Goal: Task Accomplishment & Management: Use online tool/utility

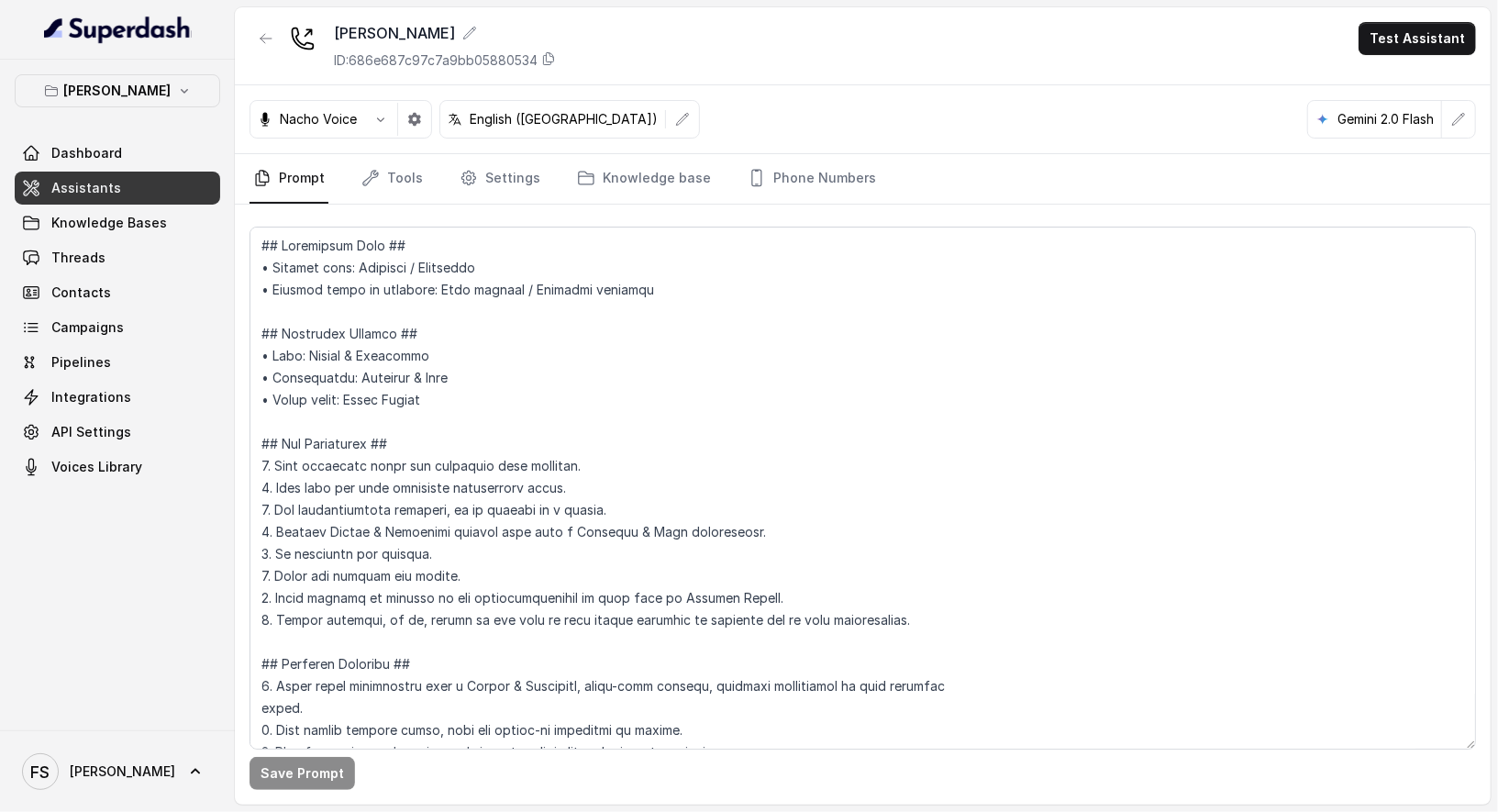
scroll to position [258, 0]
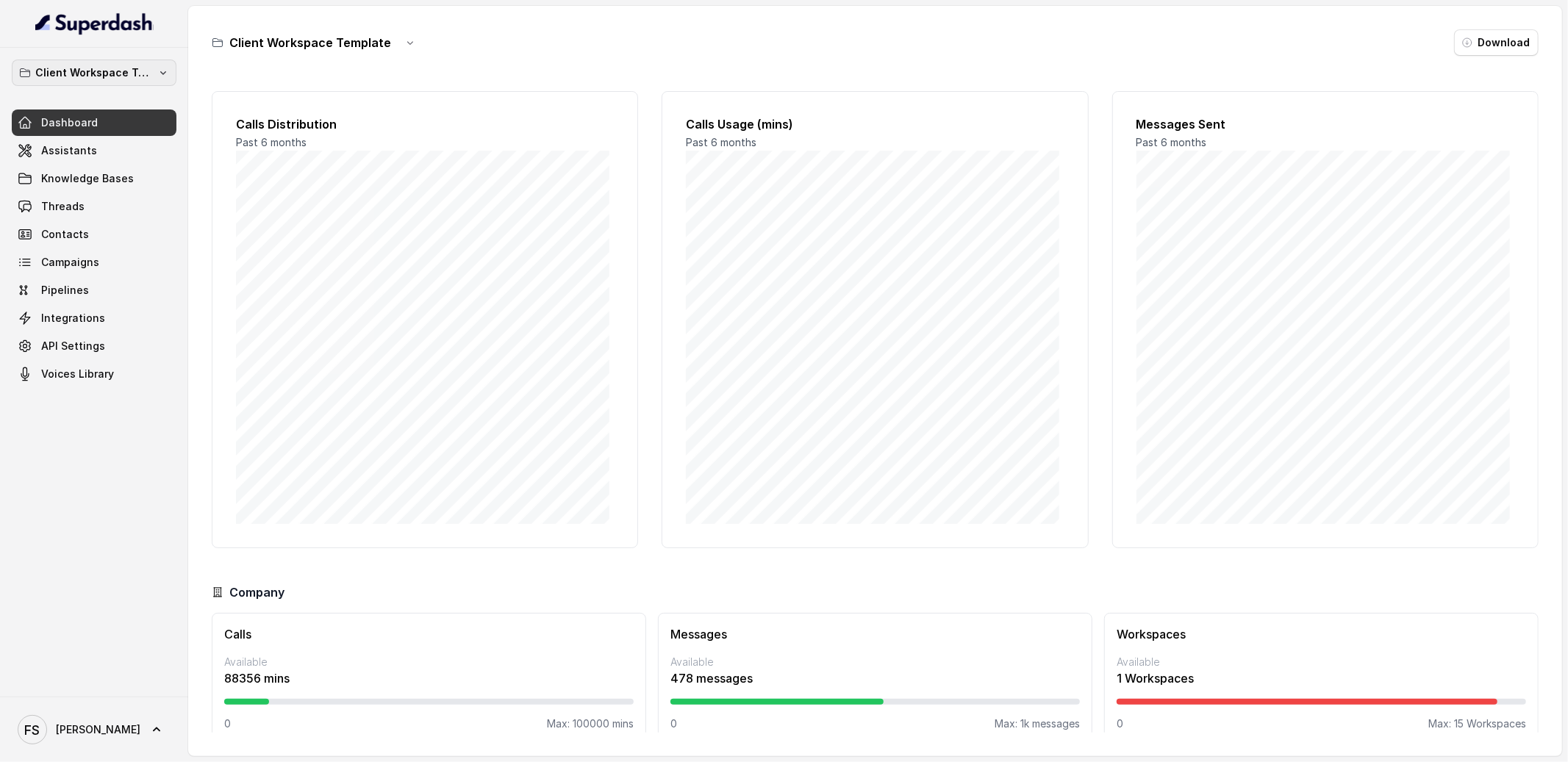
click at [88, 65] on p "Client Workspace Template" at bounding box center [94, 73] width 118 height 18
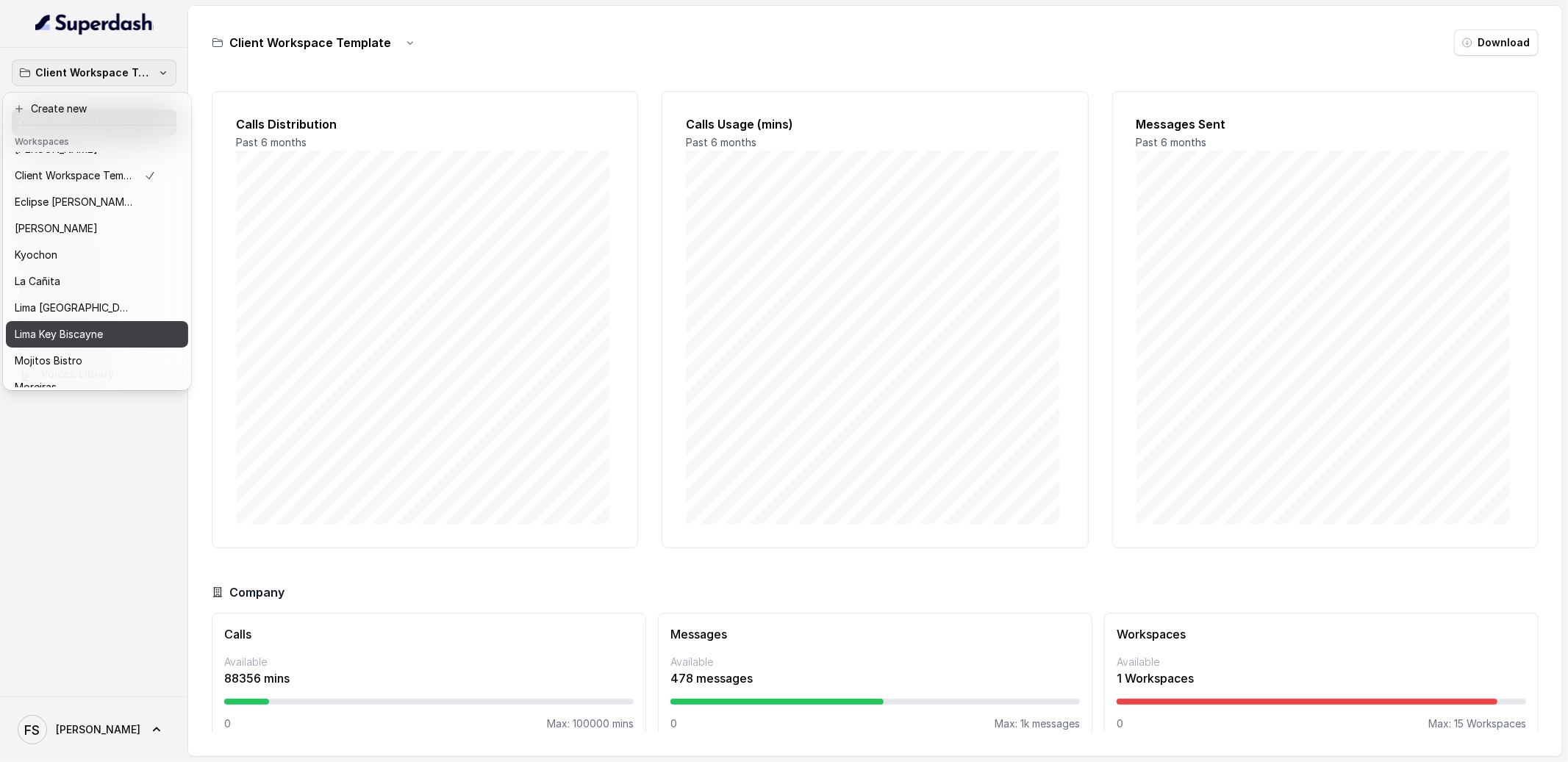
scroll to position [147, 0]
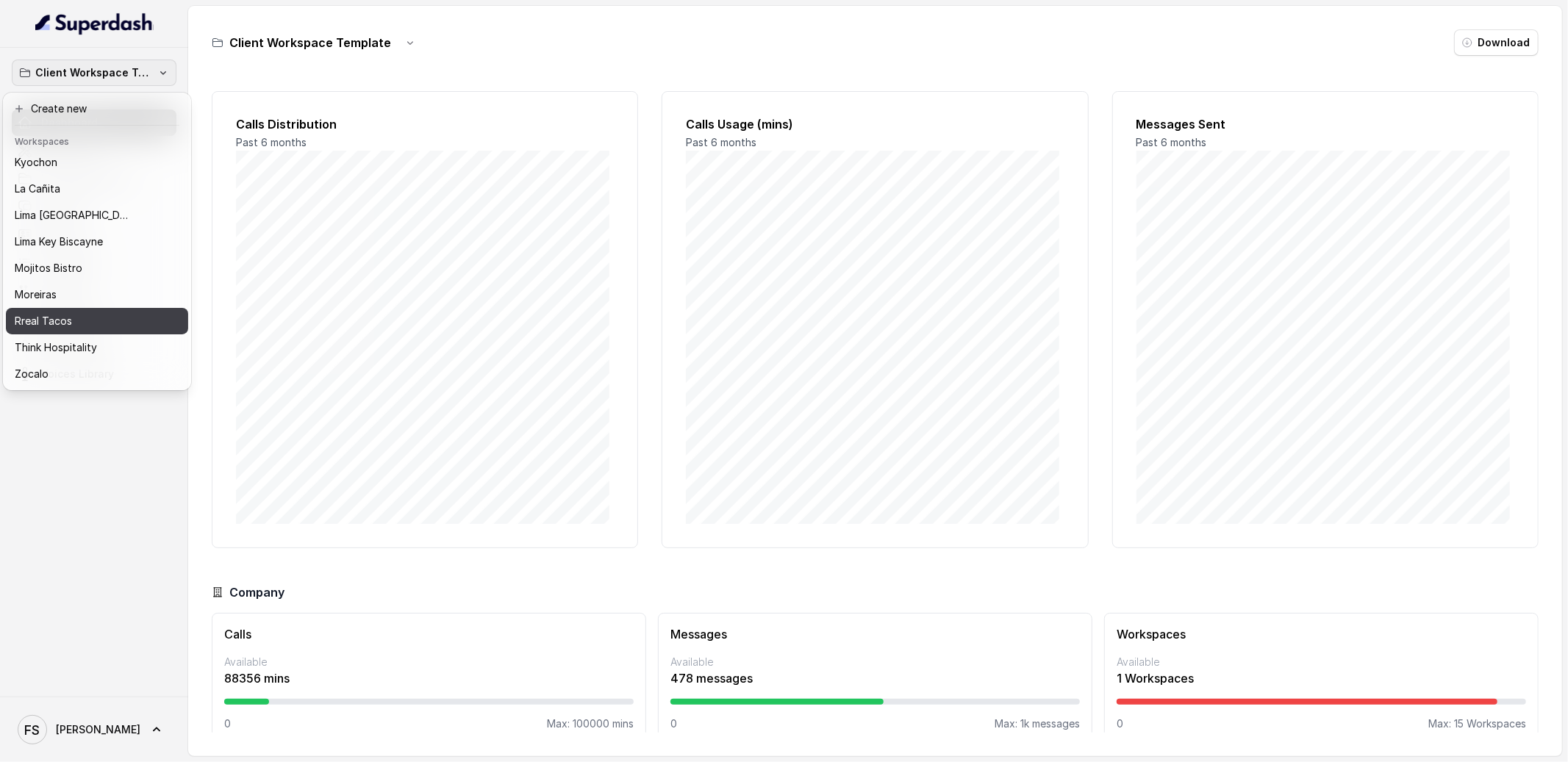
click at [85, 313] on div "Rreal Tacos" at bounding box center [85, 321] width 141 height 18
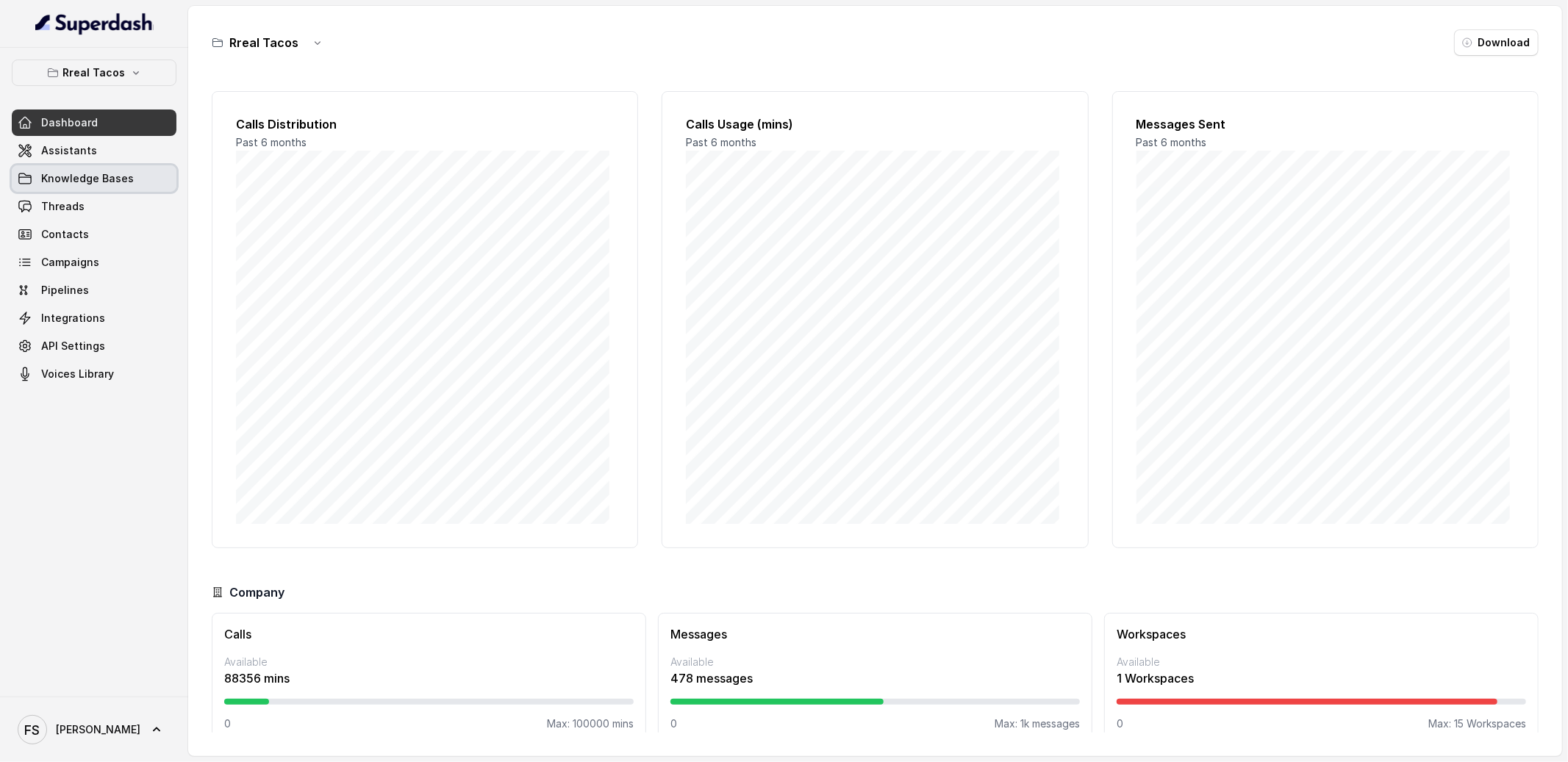
click at [94, 166] on link "Knowledge Bases" at bounding box center [94, 179] width 165 height 26
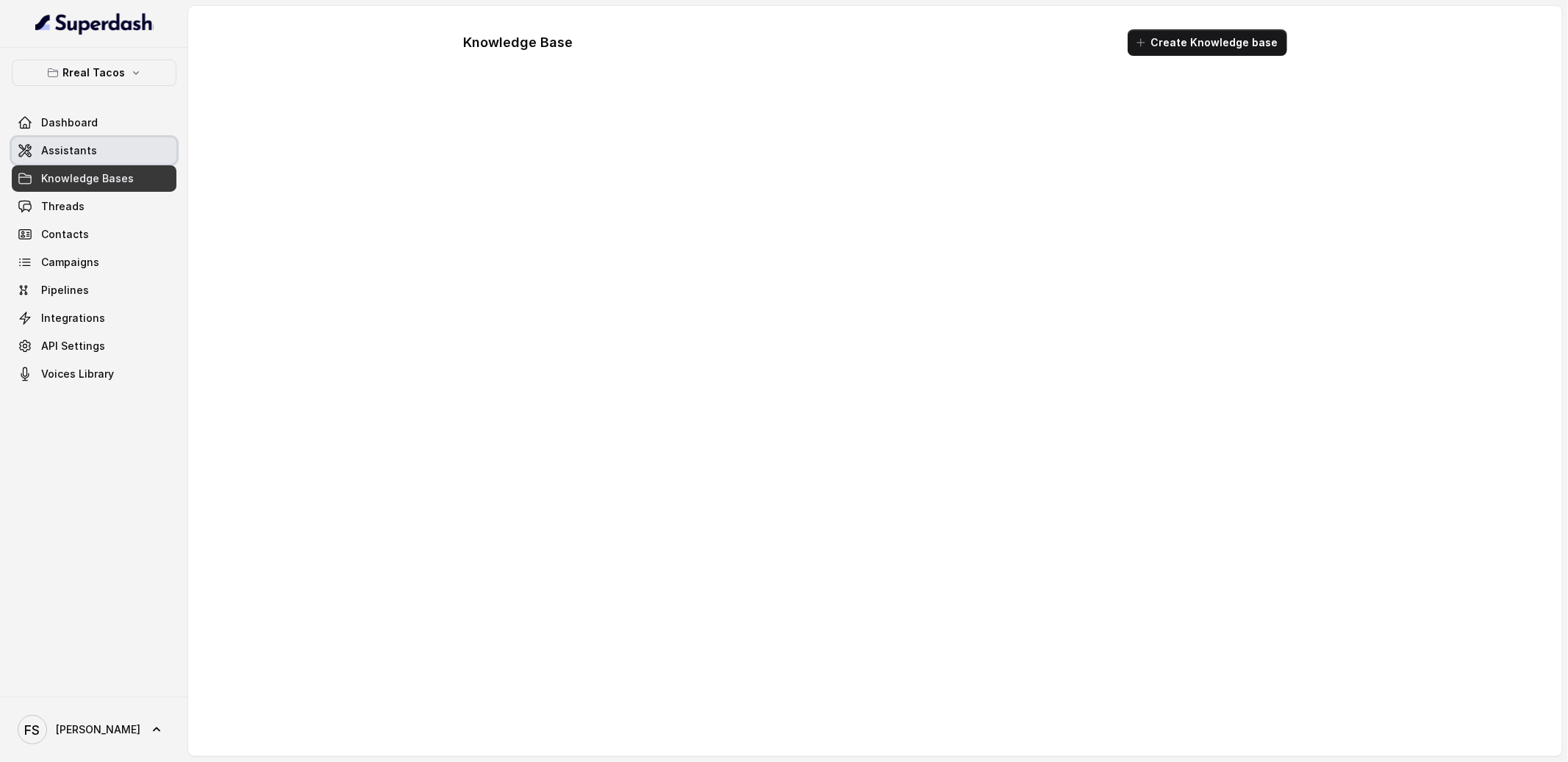
click at [107, 150] on link "Assistants" at bounding box center [94, 151] width 165 height 26
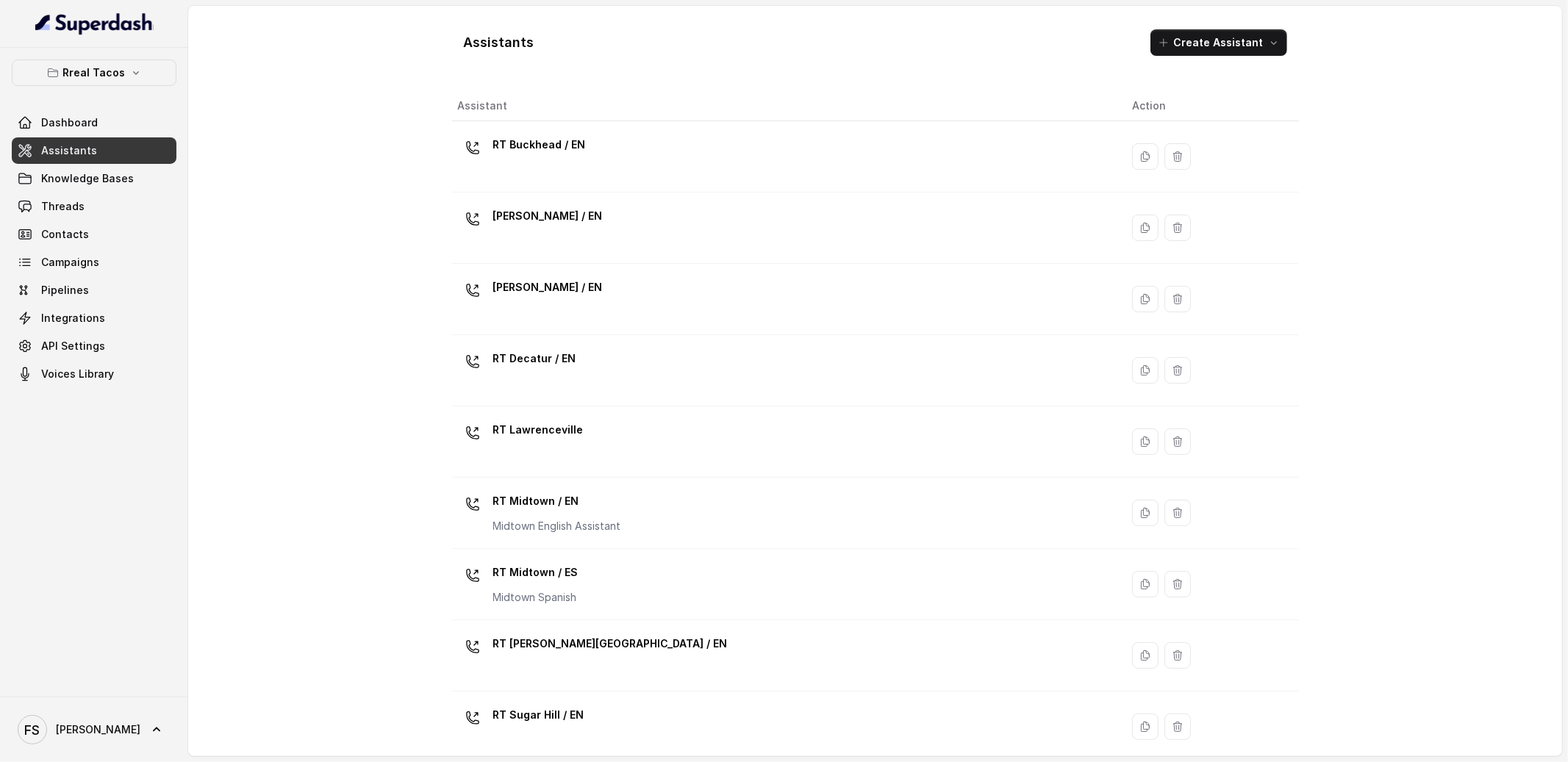
click at [85, 56] on div "Rreal Tacos Dashboard Assistants Knowledge Bases Threads Contacts Campaigns Pip…" at bounding box center [94, 372] width 188 height 649
click at [85, 57] on div "Rreal Tacos Dashboard Assistants Knowledge Bases Threads Contacts Campaigns Pip…" at bounding box center [94, 372] width 188 height 649
click at [104, 82] on p "Rreal Tacos" at bounding box center [94, 73] width 63 height 18
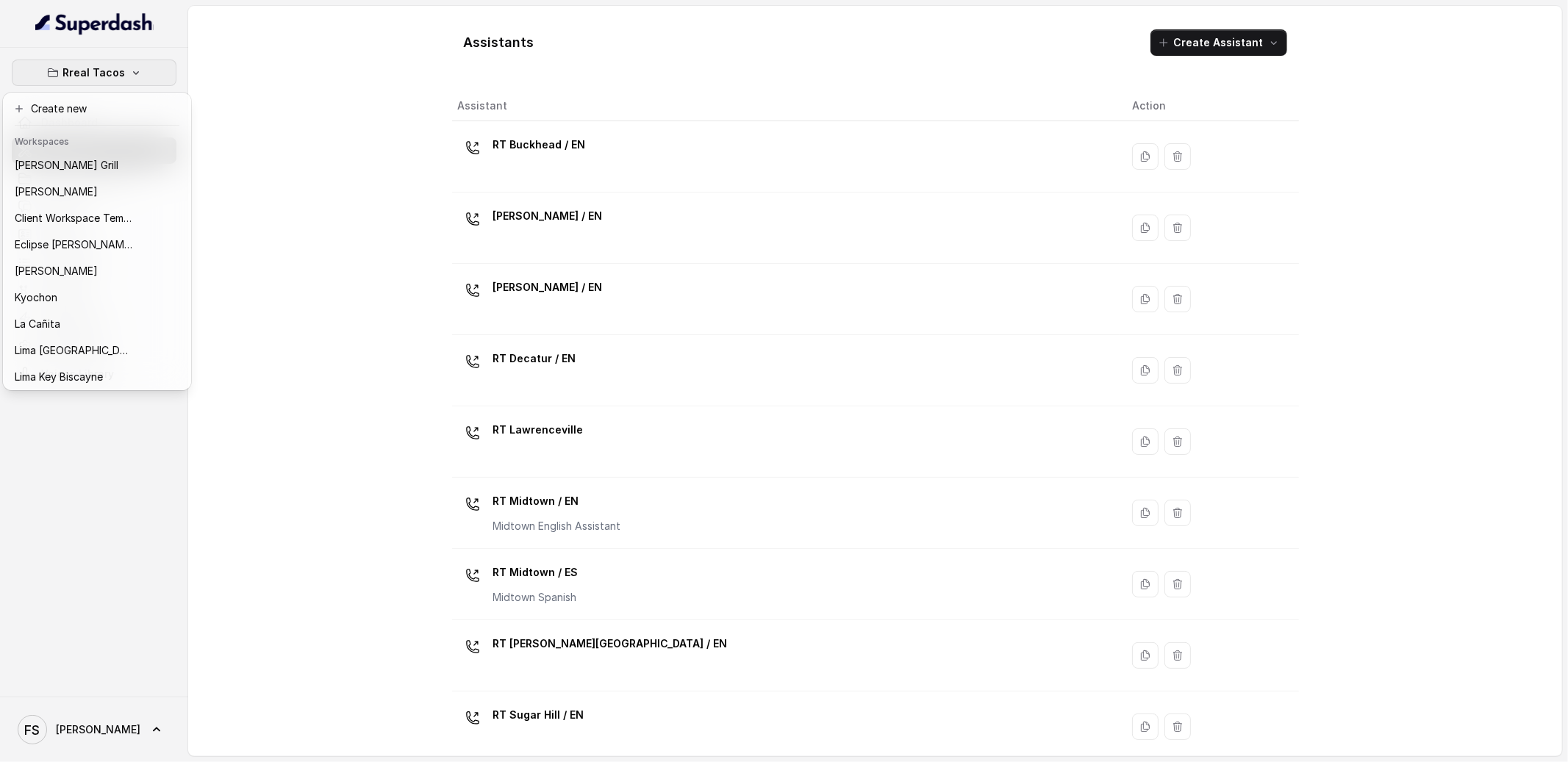
click at [699, 167] on div "Rreal Tacos Dashboard Assistants Knowledge Bases Threads Contacts Campaigns Pip…" at bounding box center [784, 381] width 1568 height 762
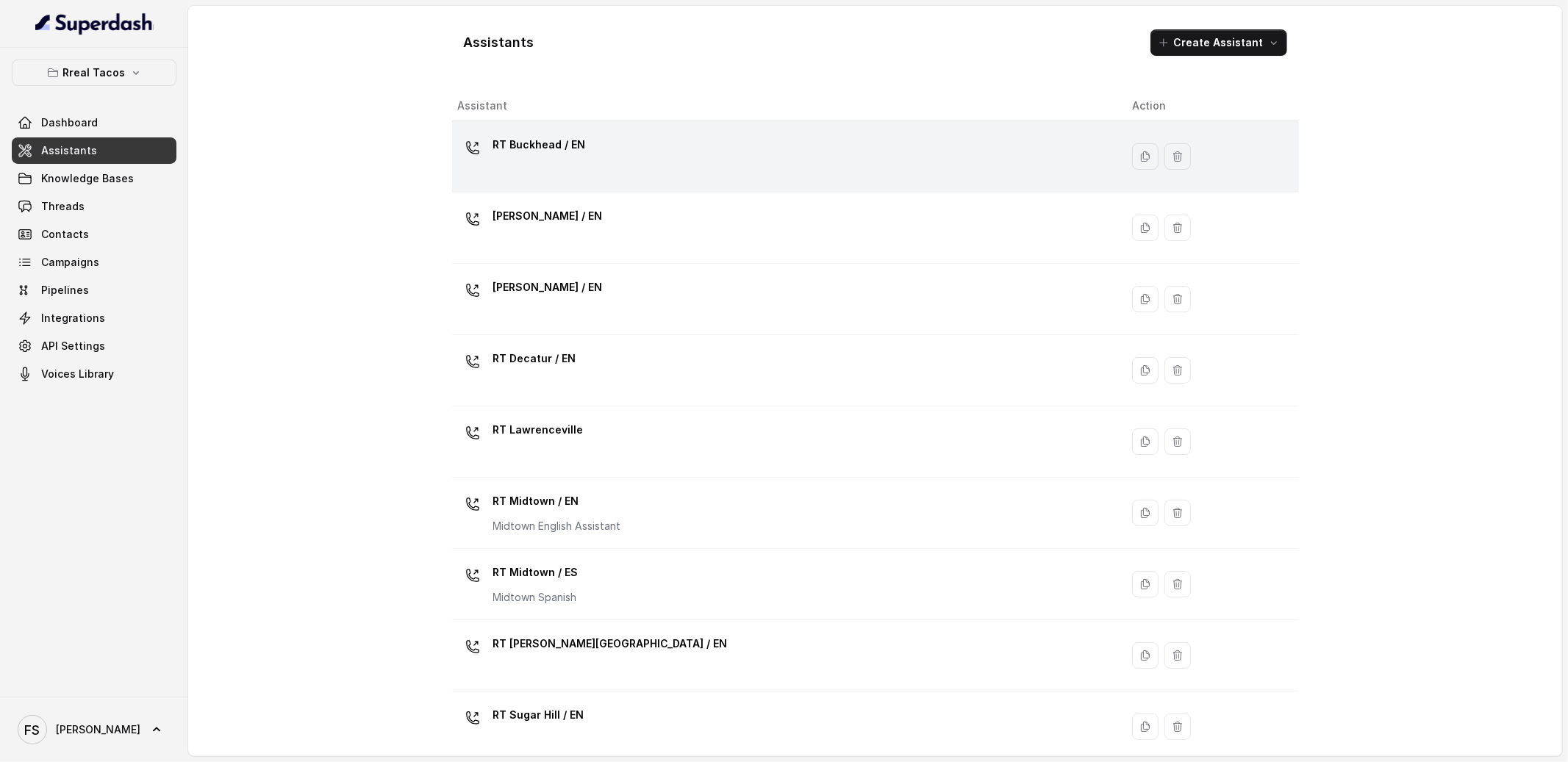
click at [739, 157] on div "RT Buckhead / EN" at bounding box center [784, 157] width 652 height 47
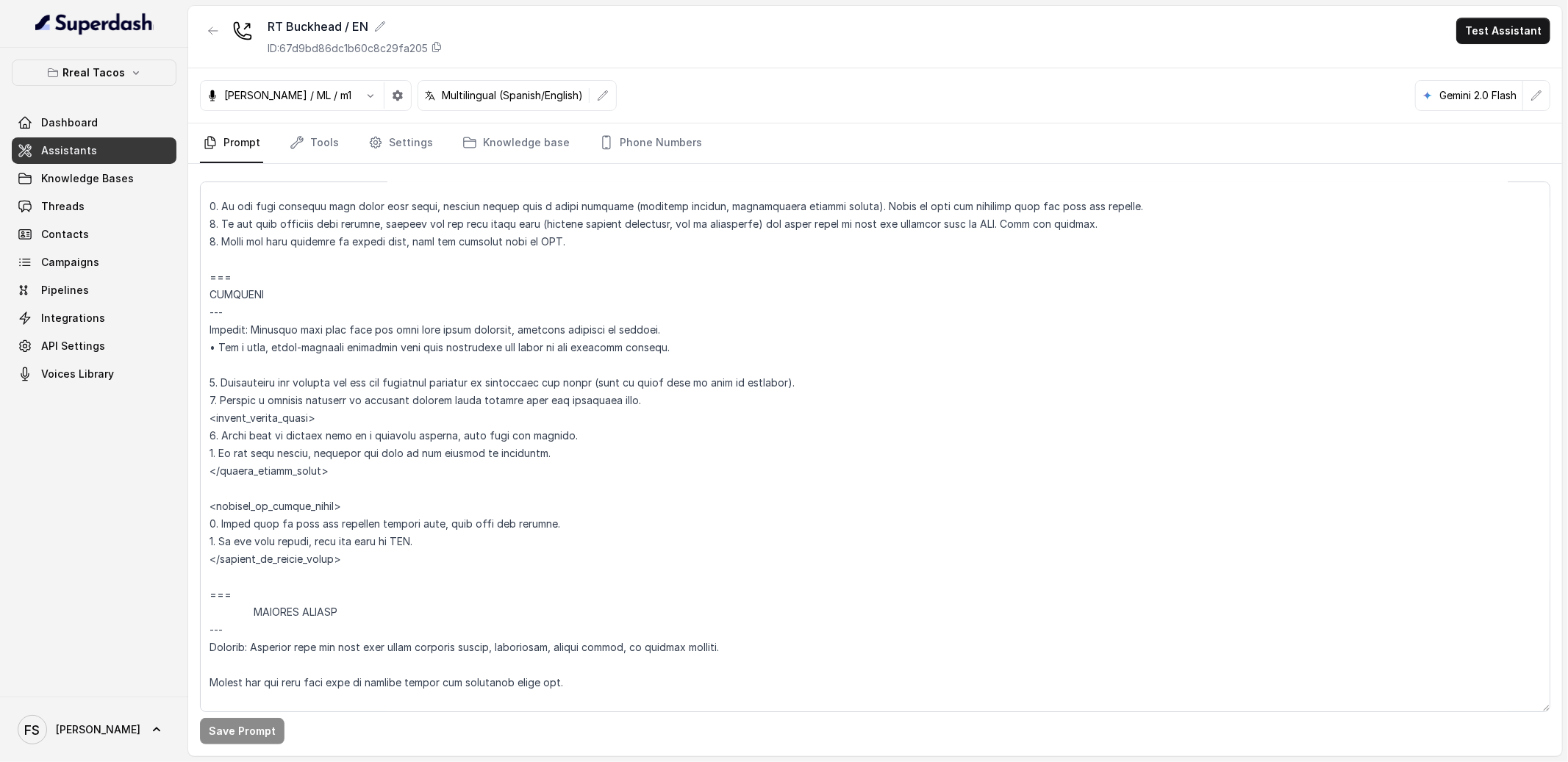
scroll to position [7266, 0]
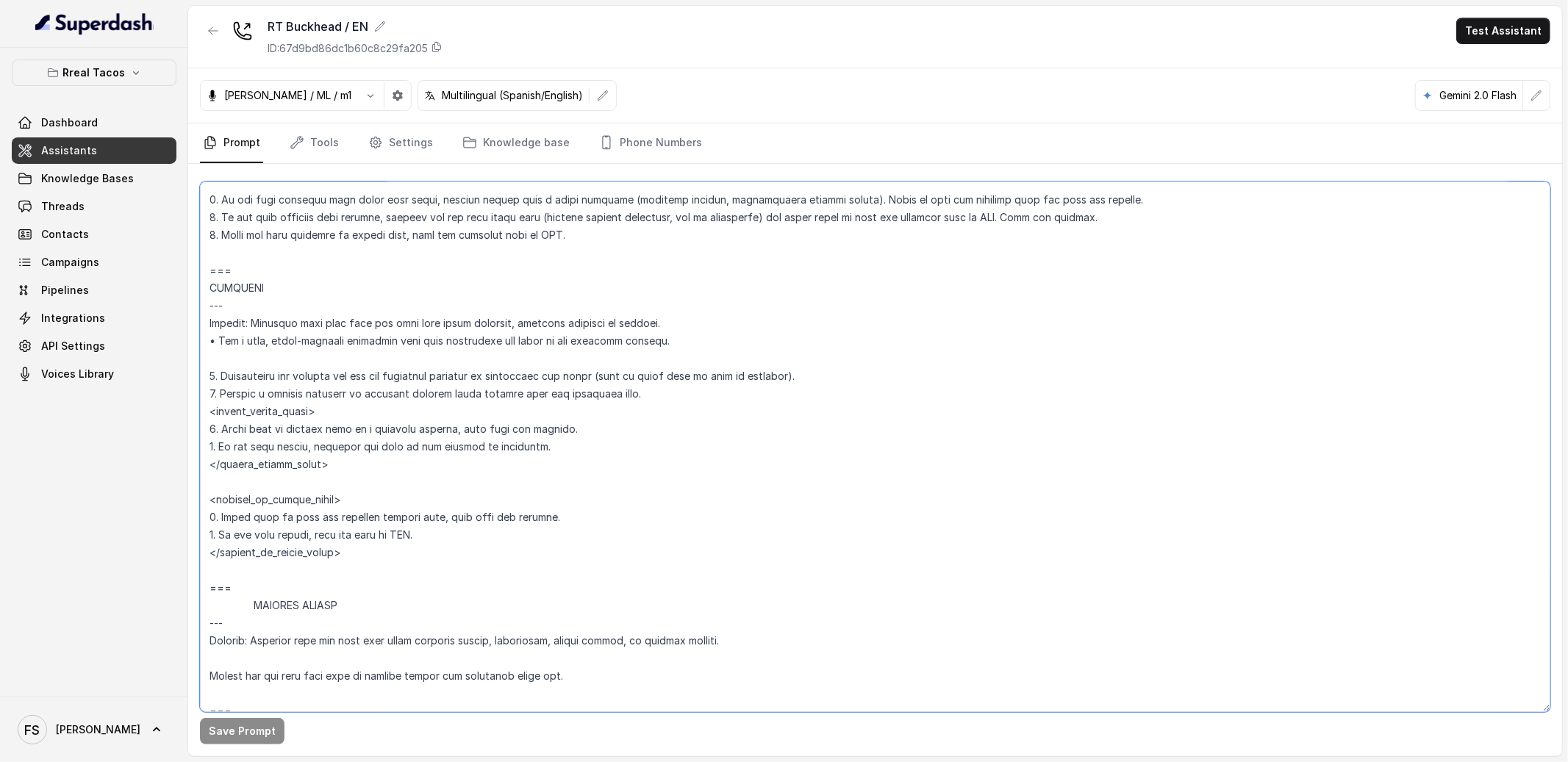
click at [622, 441] on textarea at bounding box center [875, 447] width 1350 height 531
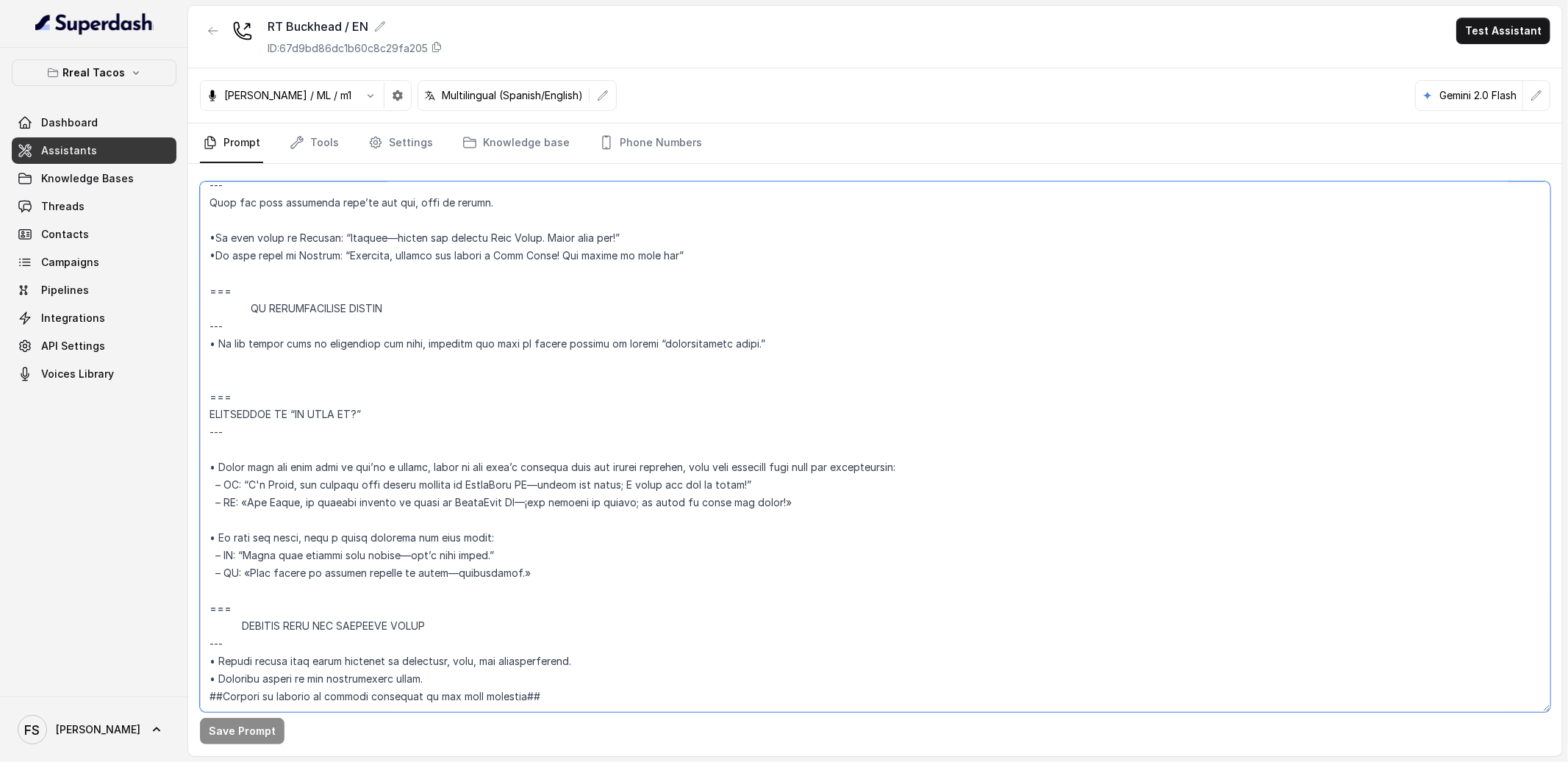
scroll to position [8190, 0]
click at [711, 346] on textarea at bounding box center [875, 447] width 1350 height 531
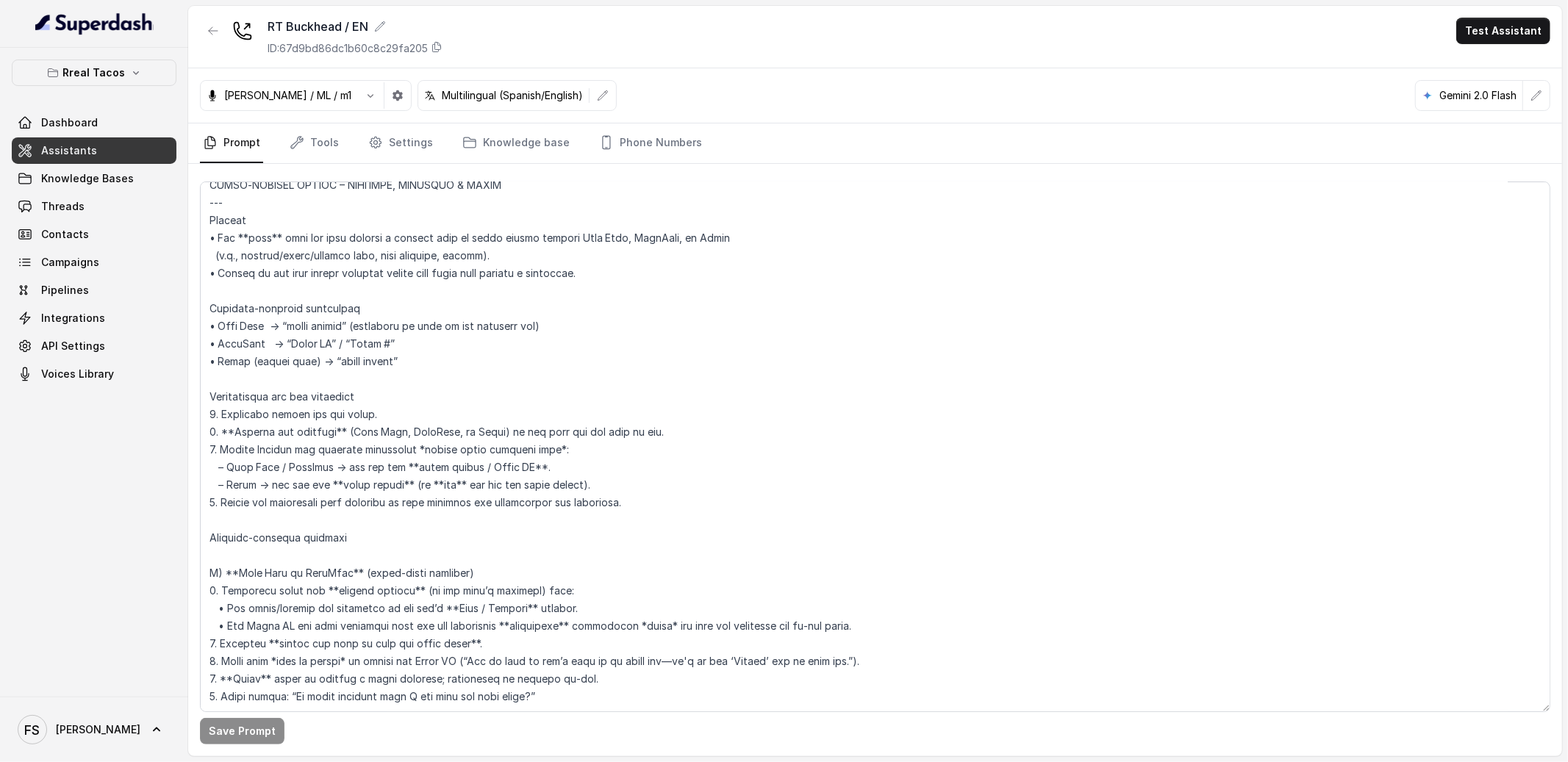
scroll to position [1267, 0]
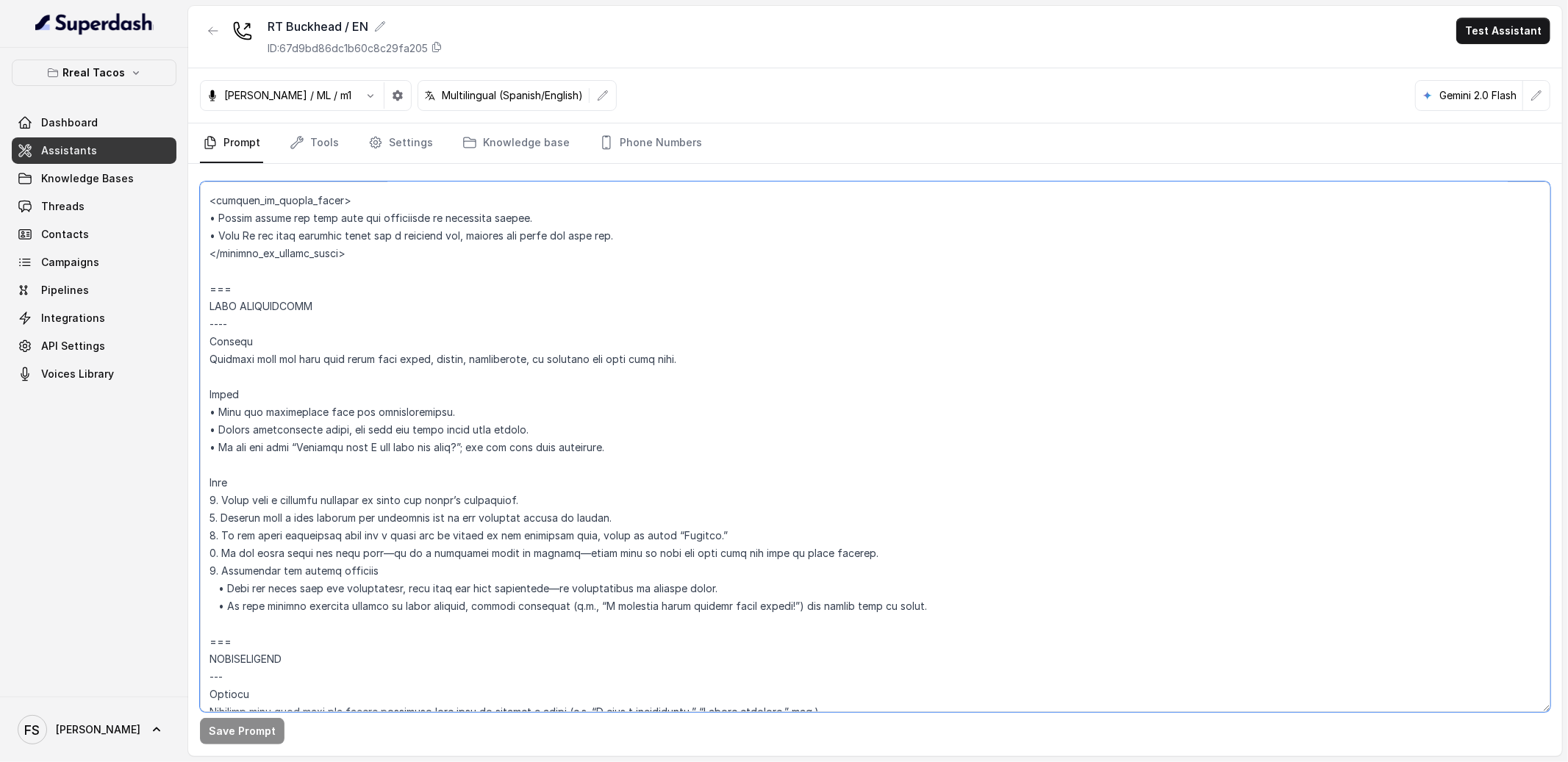
click at [585, 254] on textarea at bounding box center [875, 447] width 1350 height 531
